Goal: Transaction & Acquisition: Purchase product/service

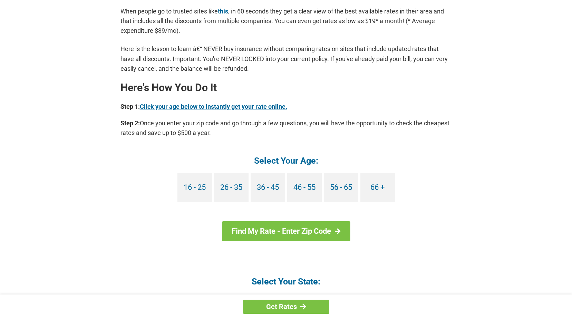
scroll to position [587, 0]
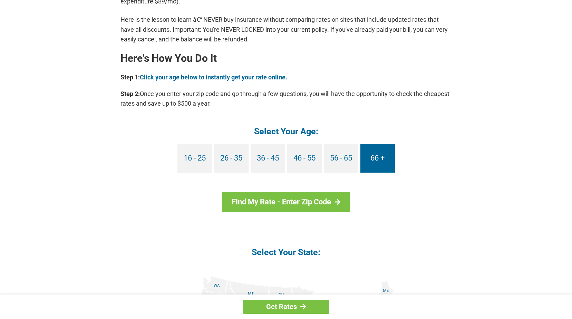
click at [372, 165] on link "66 +" at bounding box center [378, 158] width 35 height 29
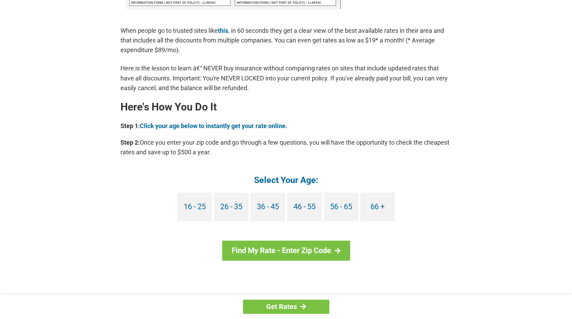
scroll to position [553, 0]
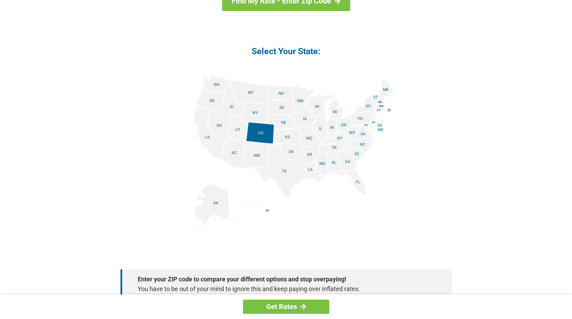
scroll to position [760, 0]
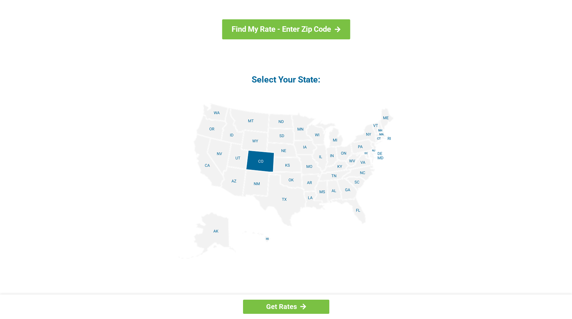
click at [334, 141] on img at bounding box center [287, 181] width 216 height 156
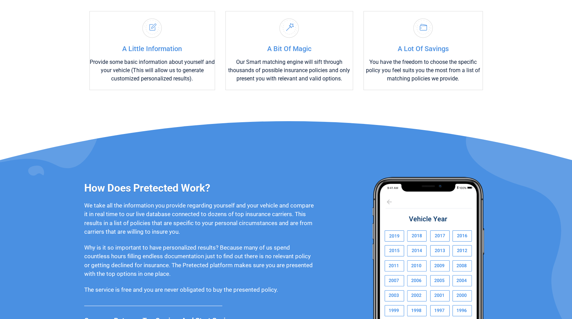
scroll to position [380, 0]
